Goal: Find specific page/section

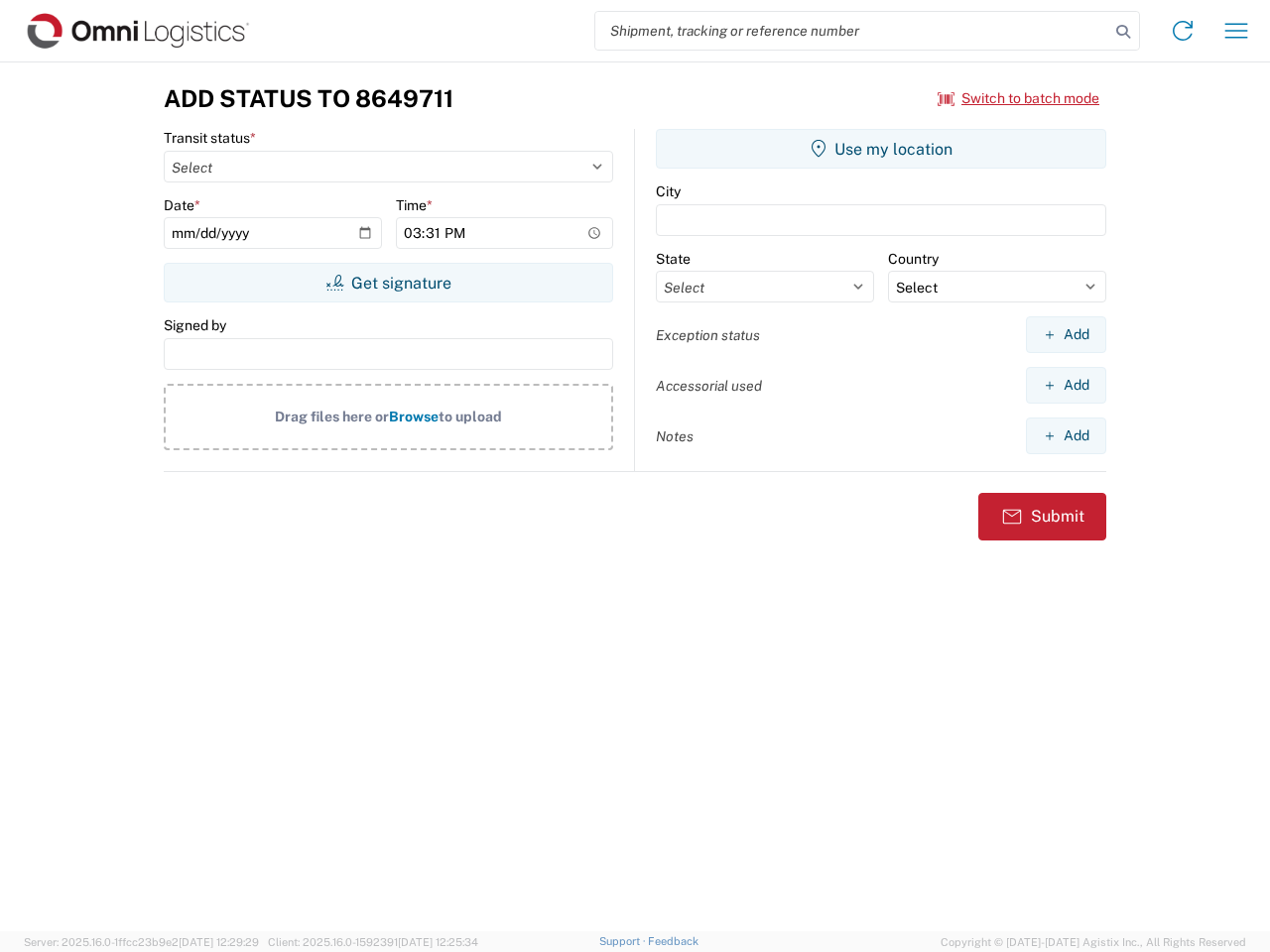
click at [852, 31] on input "search" at bounding box center [852, 31] width 514 height 38
click at [1123, 32] on icon at bounding box center [1123, 32] width 28 height 28
click at [1182, 31] on icon at bounding box center [1182, 31] width 32 height 32
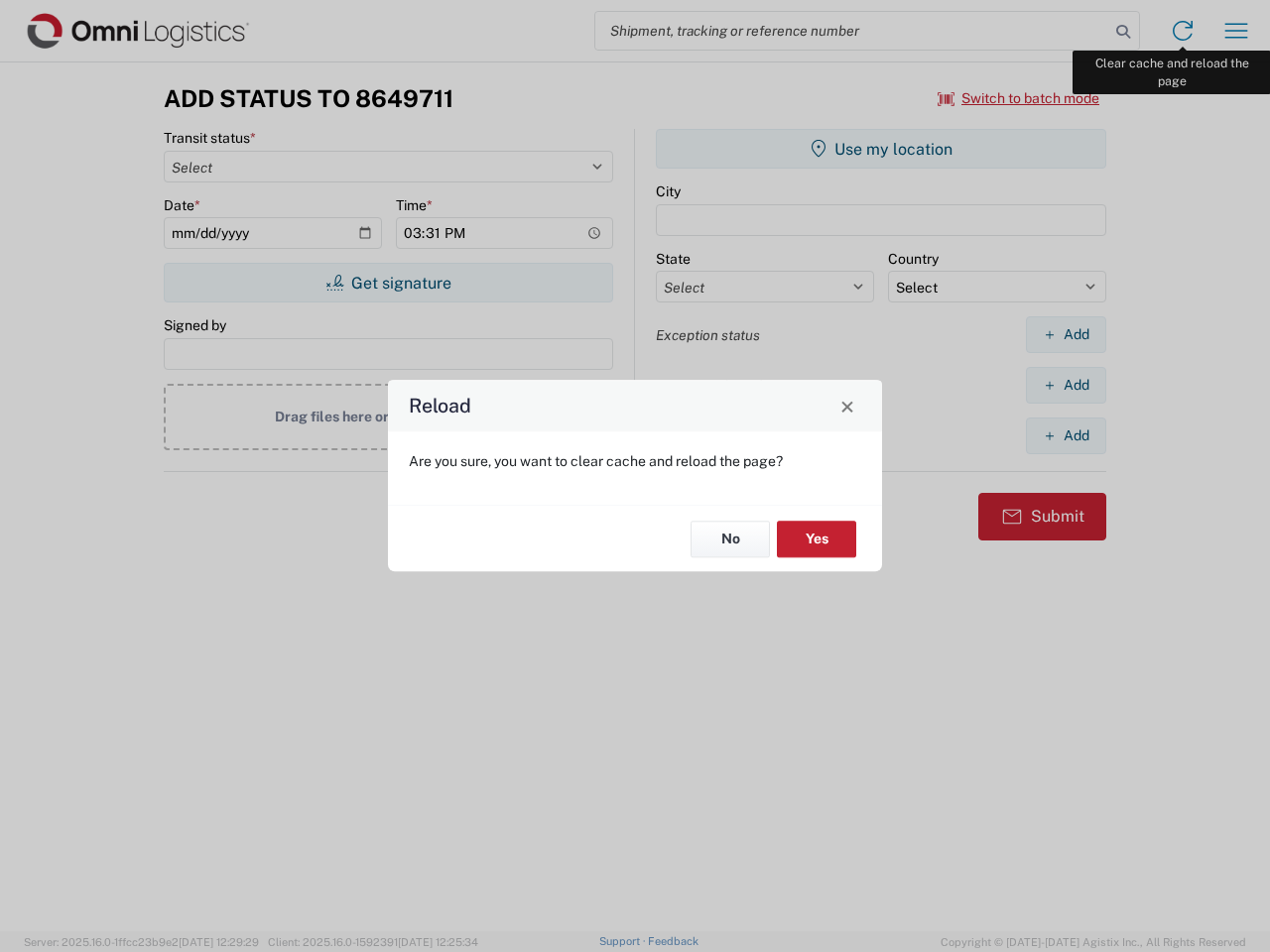
click at [1236, 31] on div "Reload Are you sure, you want to clear cache and reload the page? No Yes" at bounding box center [635, 476] width 1270 height 952
click at [1018, 98] on div "Reload Are you sure, you want to clear cache and reload the page? No Yes" at bounding box center [635, 476] width 1270 height 952
click at [387, 282] on div "Reload Are you sure, you want to clear cache and reload the page? No Yes" at bounding box center [635, 476] width 1270 height 952
click at [881, 149] on div "Reload Are you sure, you want to clear cache and reload the page? No Yes" at bounding box center [635, 476] width 1270 height 952
click at [1065, 334] on div "Reload Are you sure, you want to clear cache and reload the page? No Yes" at bounding box center [635, 476] width 1270 height 952
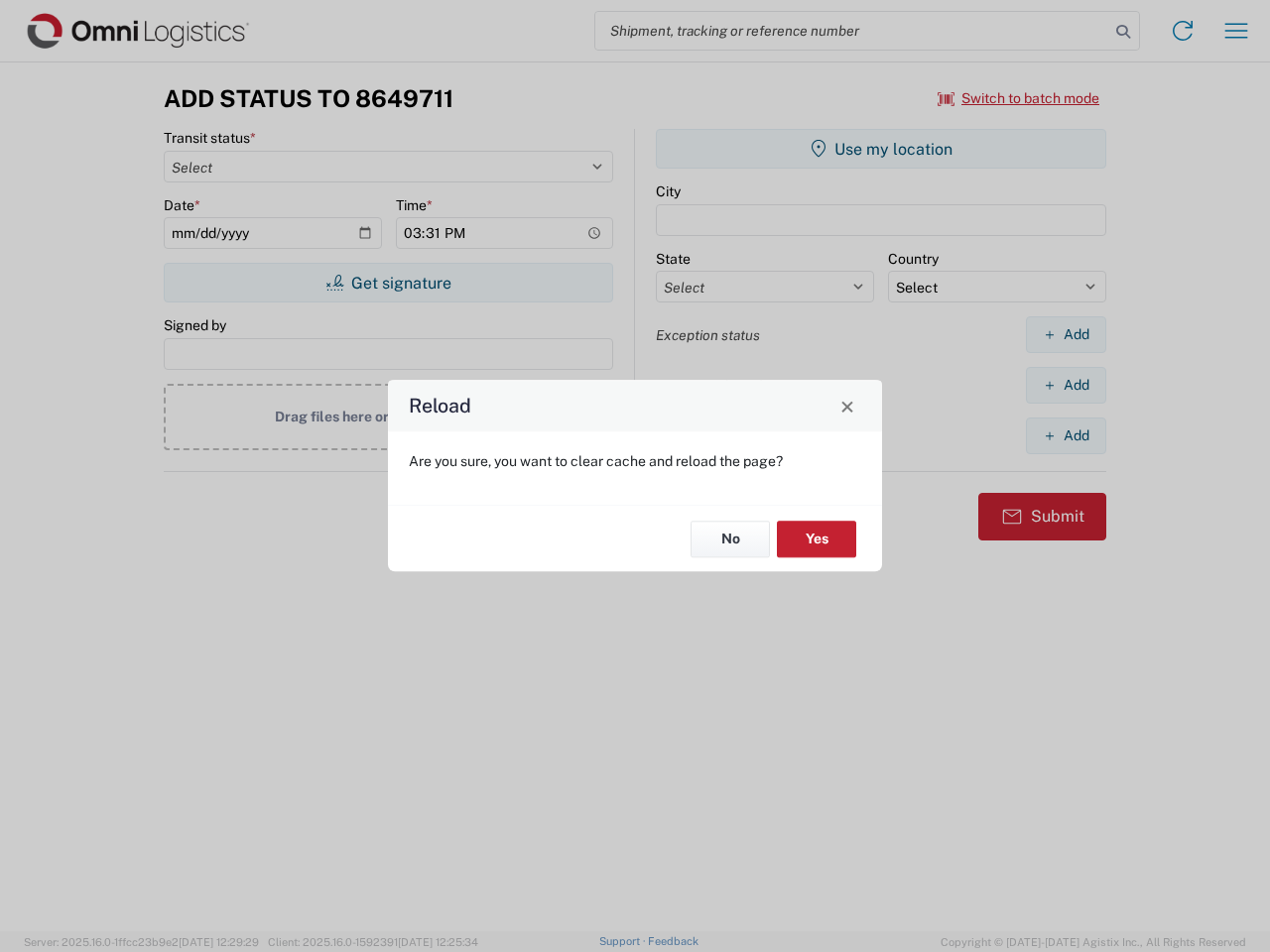
click at [1065, 384] on div "Reload Are you sure, you want to clear cache and reload the page? No Yes" at bounding box center [635, 476] width 1270 height 952
click at [1065, 435] on div "Reload Are you sure, you want to clear cache and reload the page? No Yes" at bounding box center [635, 476] width 1270 height 952
